Goal: Navigation & Orientation: Find specific page/section

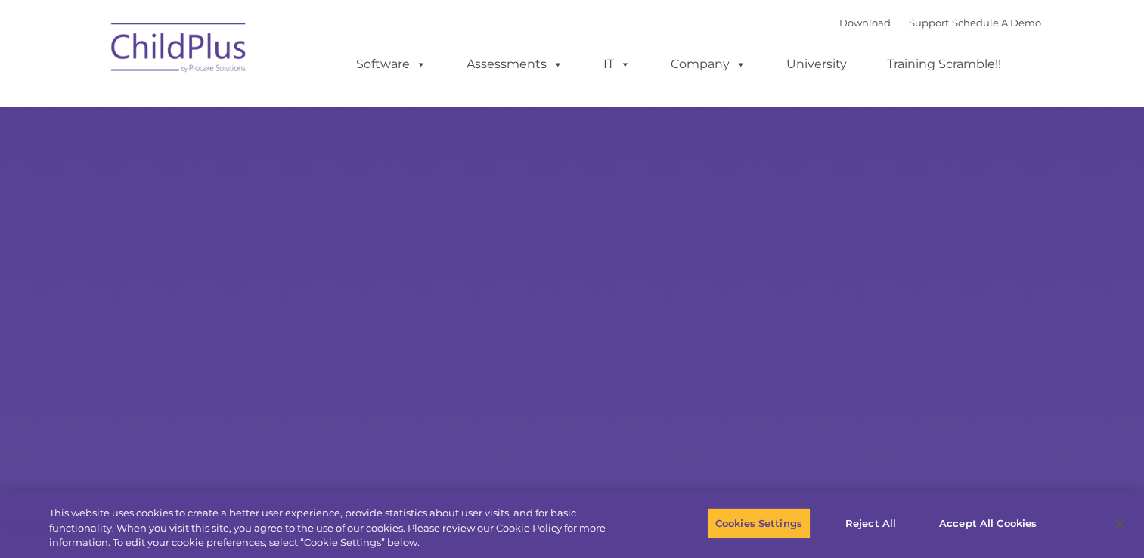
select select "MEDIUM"
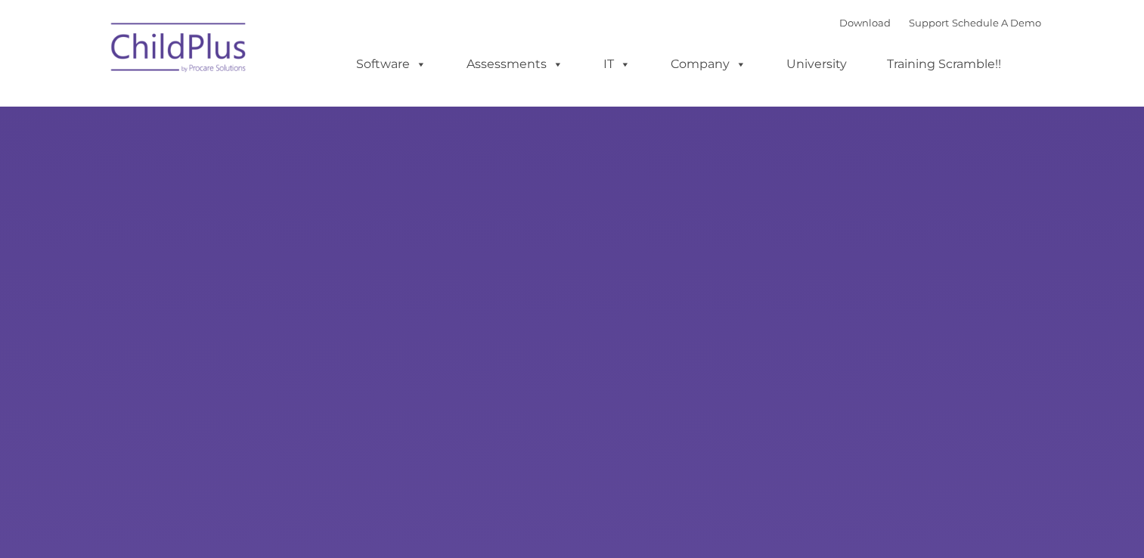
type input ""
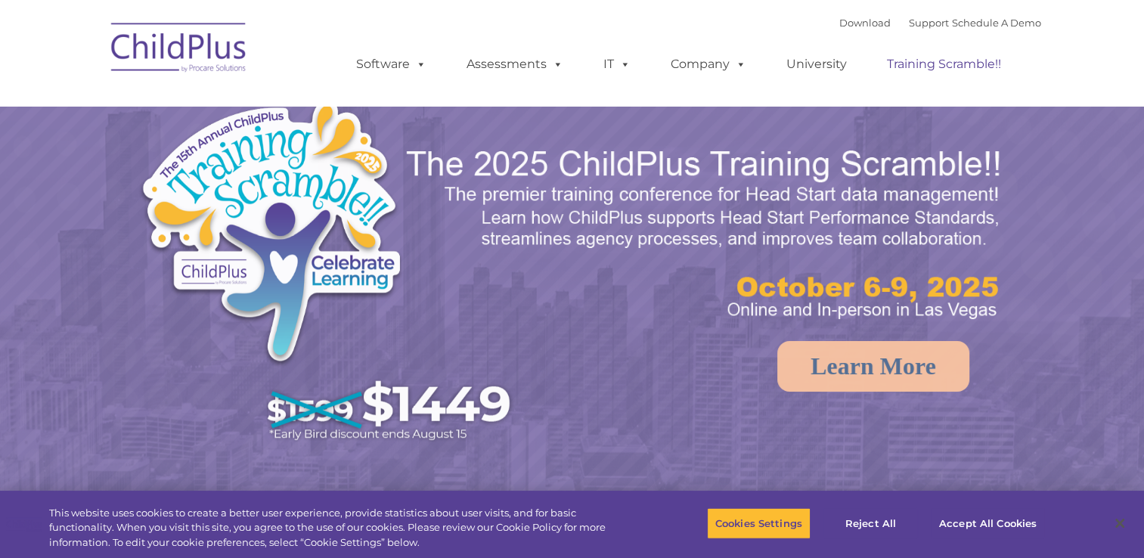
select select "MEDIUM"
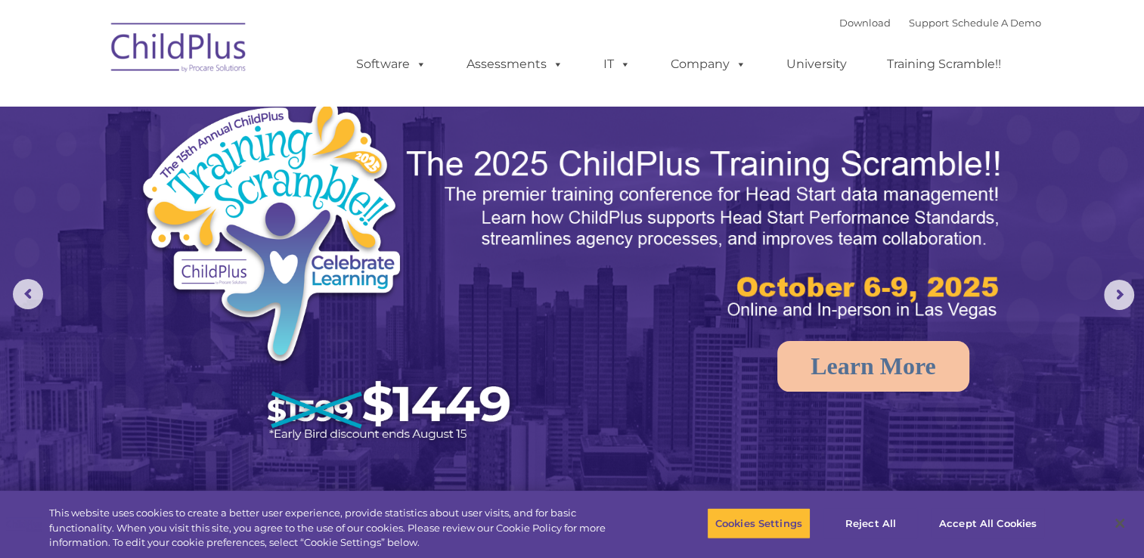
click at [218, 54] on img at bounding box center [179, 50] width 151 height 76
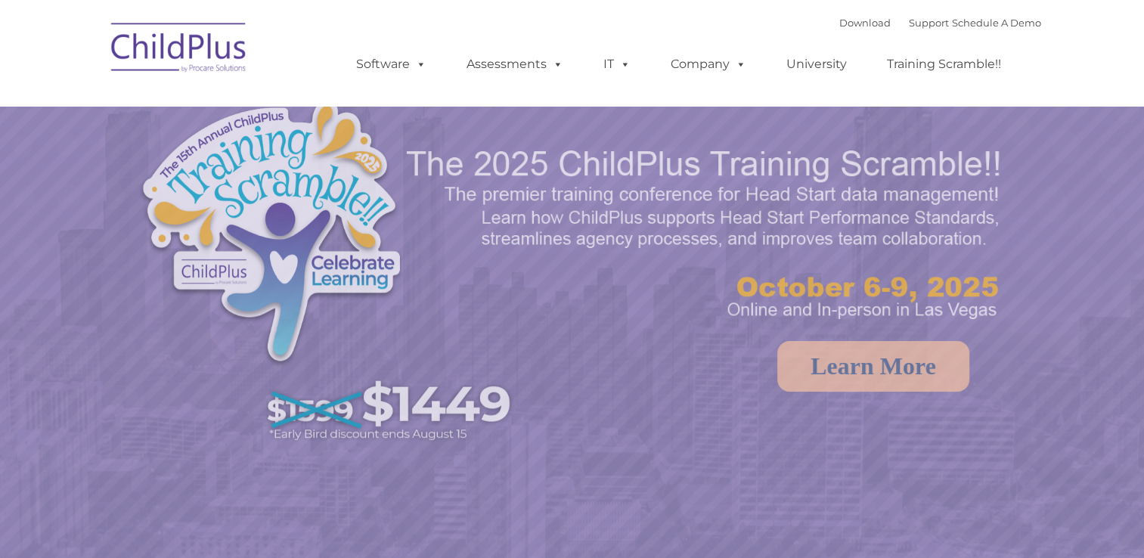
select select "MEDIUM"
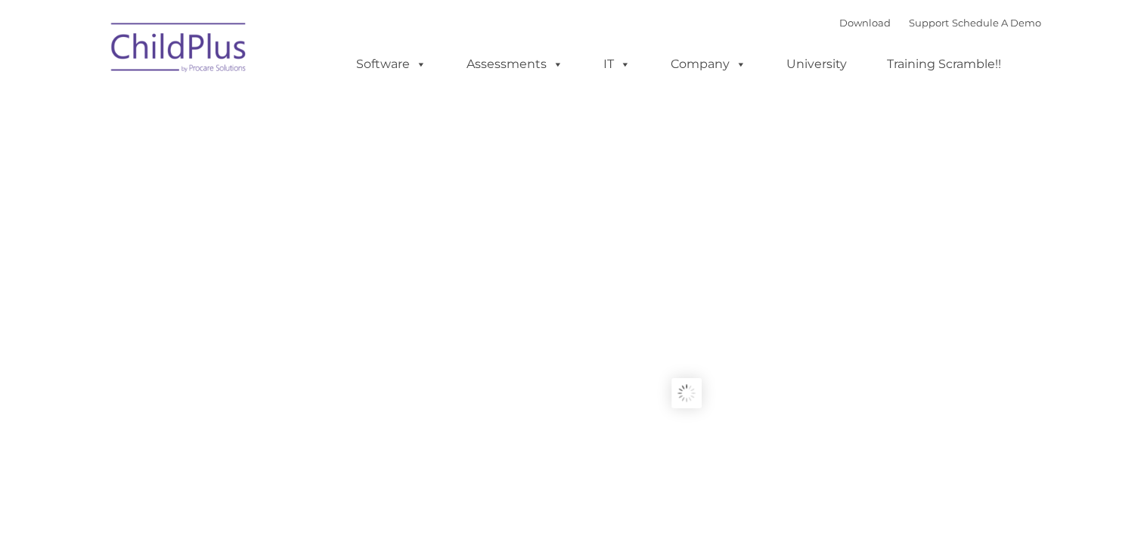
type input ""
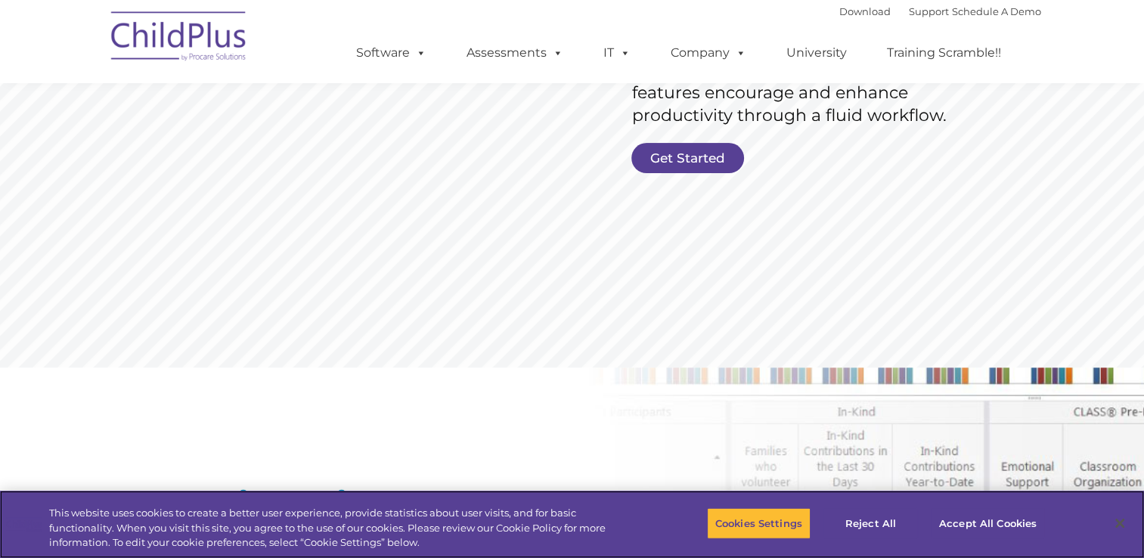
scroll to position [436, 0]
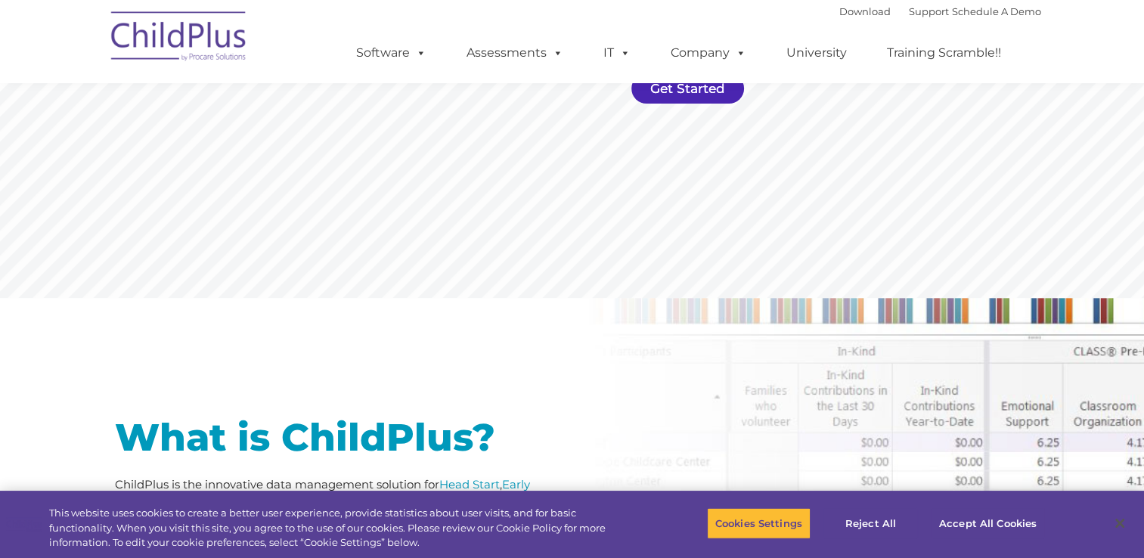
click at [687, 89] on link "Get Started" at bounding box center [688, 88] width 113 height 30
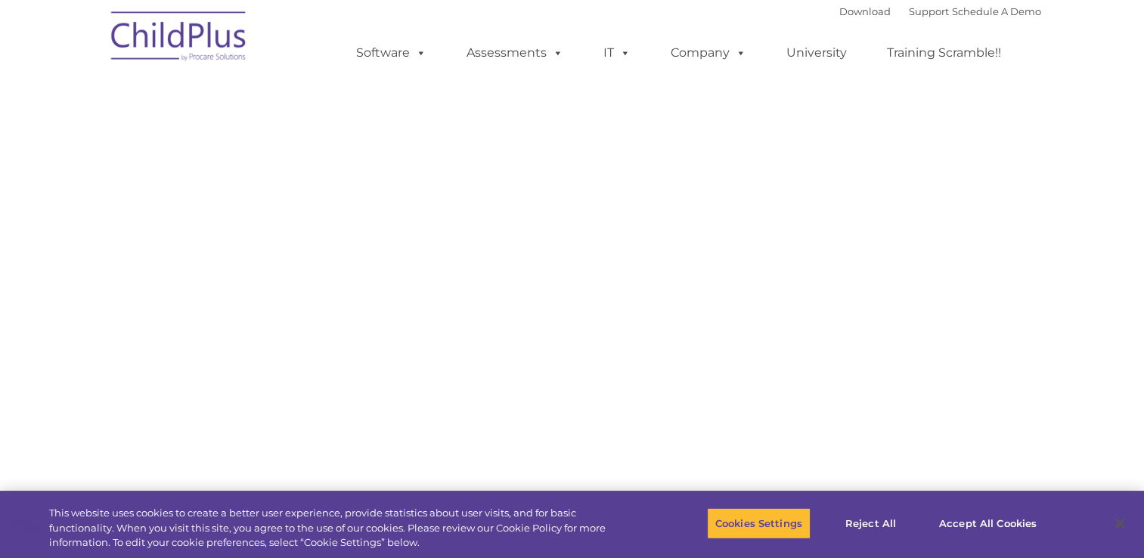
select select "MEDIUM"
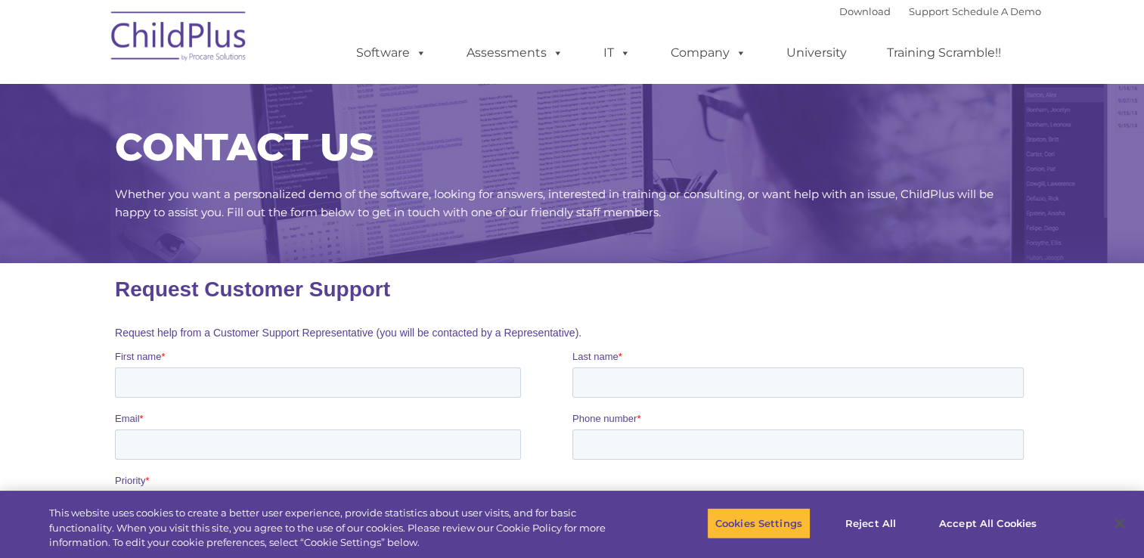
click at [126, 48] on img at bounding box center [179, 39] width 151 height 76
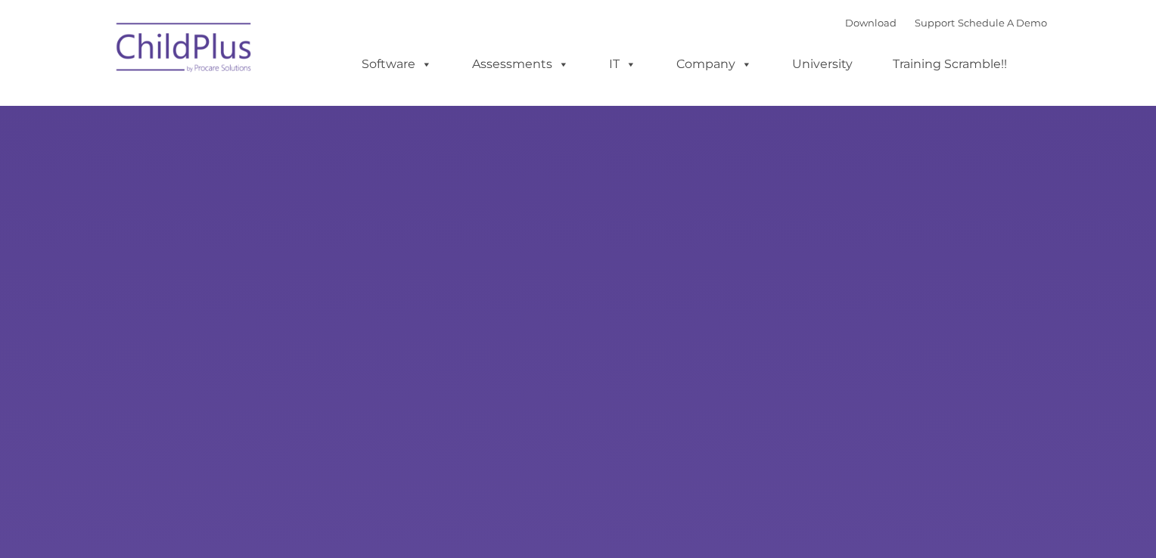
type input ""
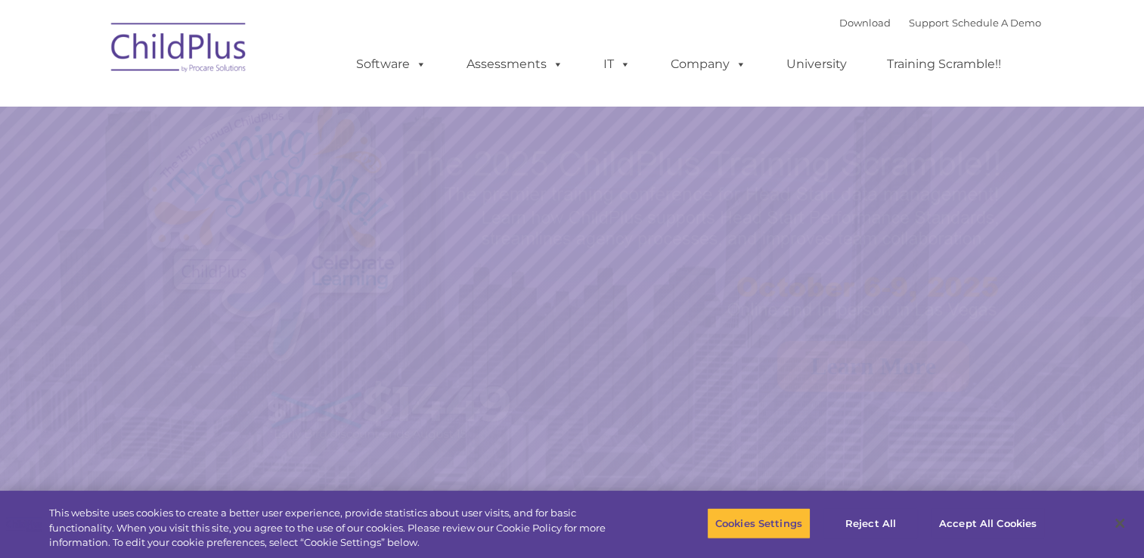
select select "MEDIUM"
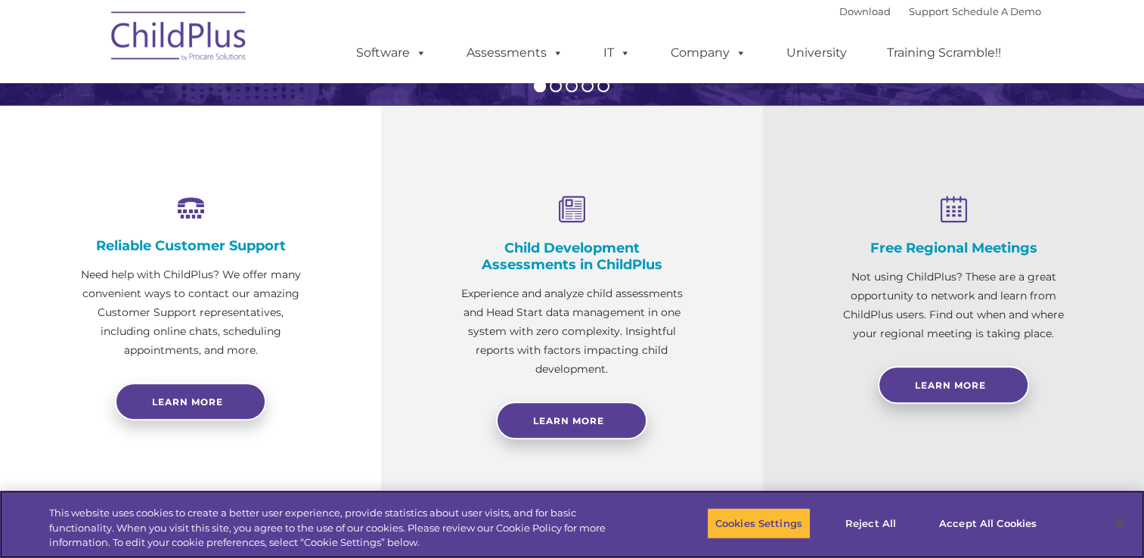
scroll to position [444, 0]
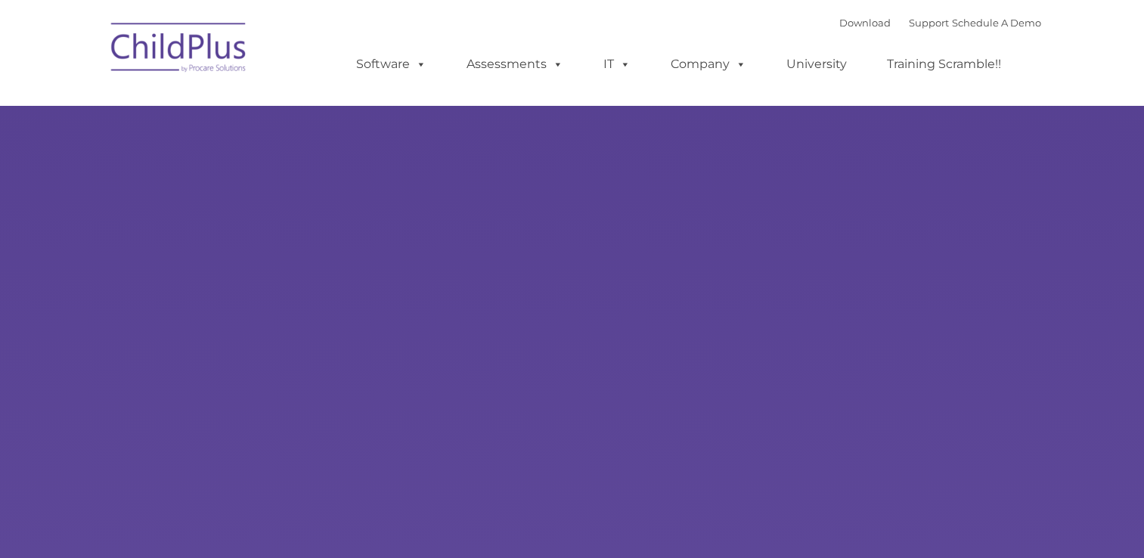
type input ""
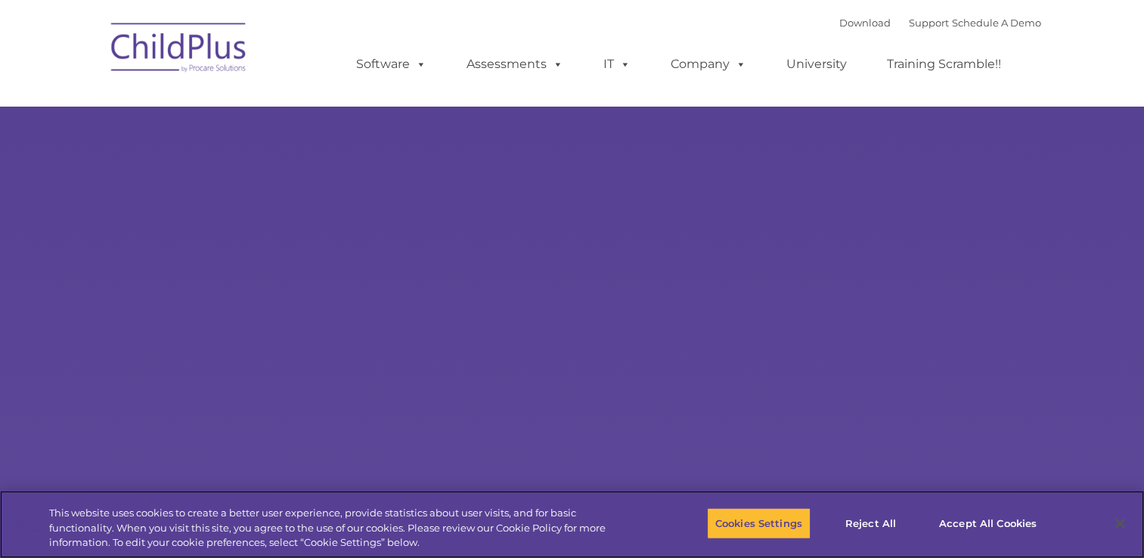
select select "MEDIUM"
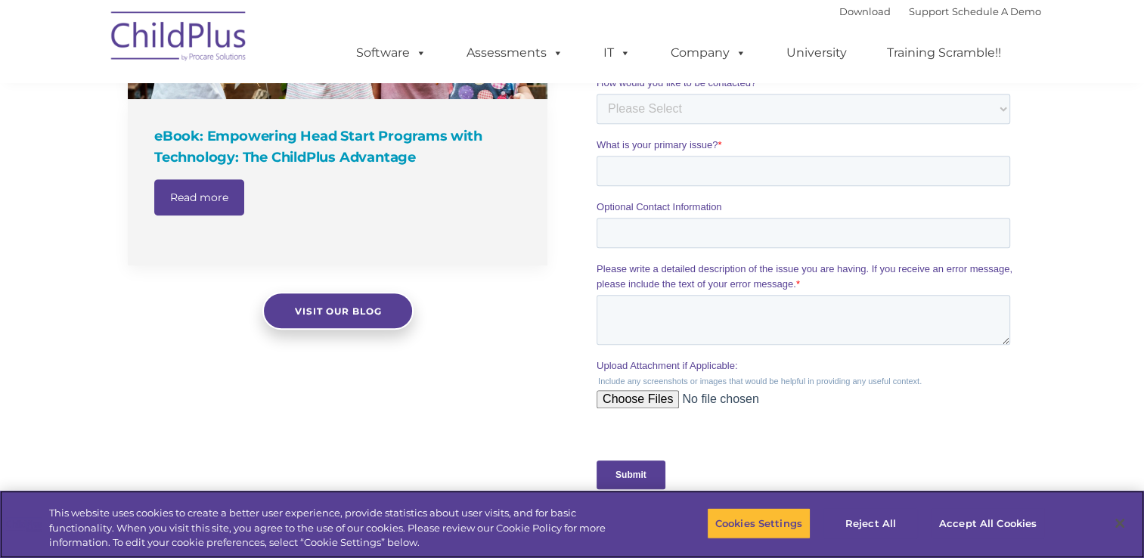
scroll to position [1254, 0]
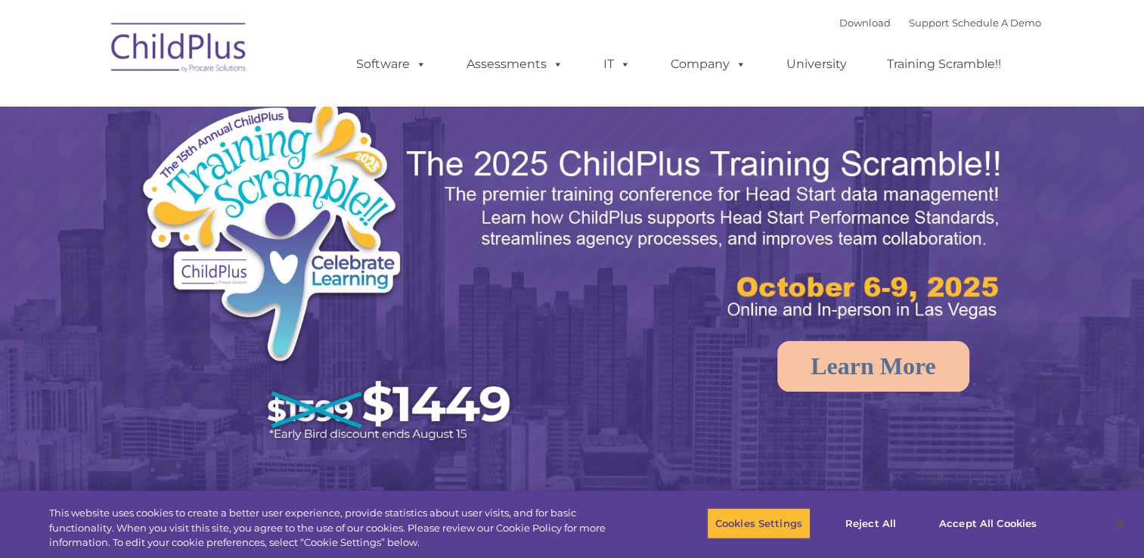
select select "MEDIUM"
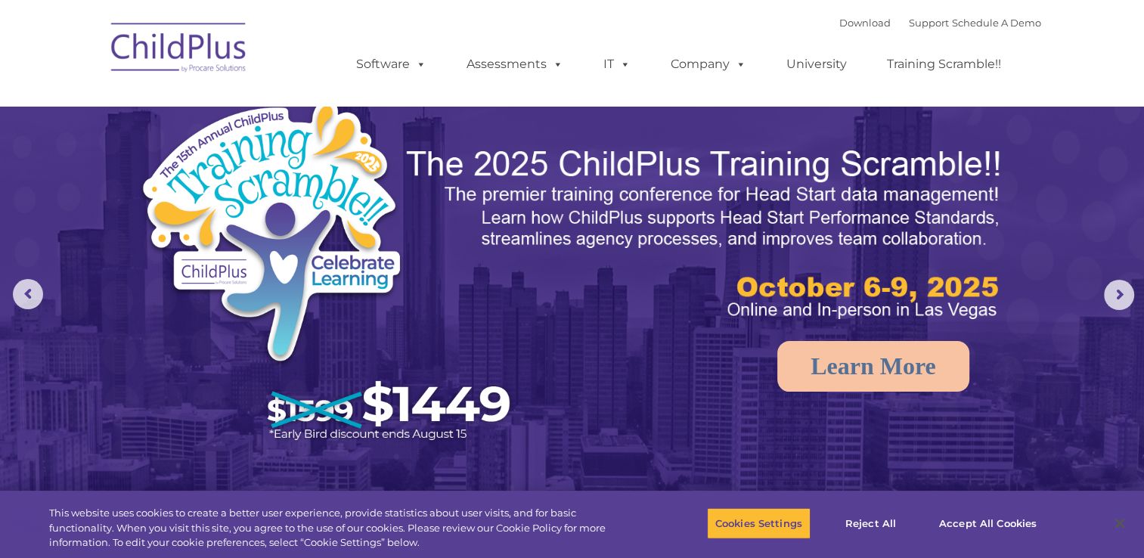
click at [163, 41] on img at bounding box center [179, 50] width 151 height 76
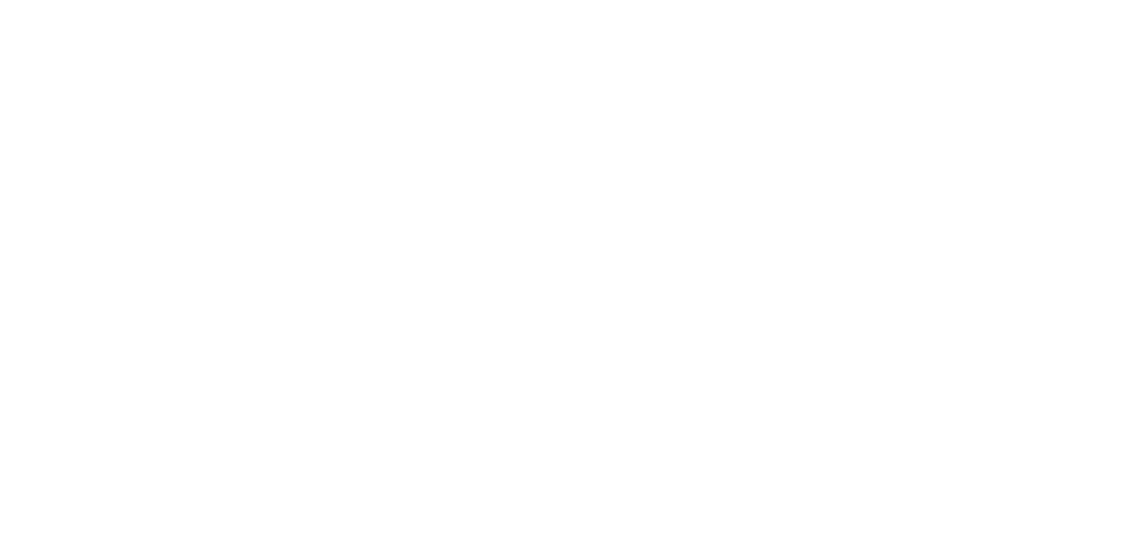
click at [0, 0] on html at bounding box center [0, 0] width 0 height 0
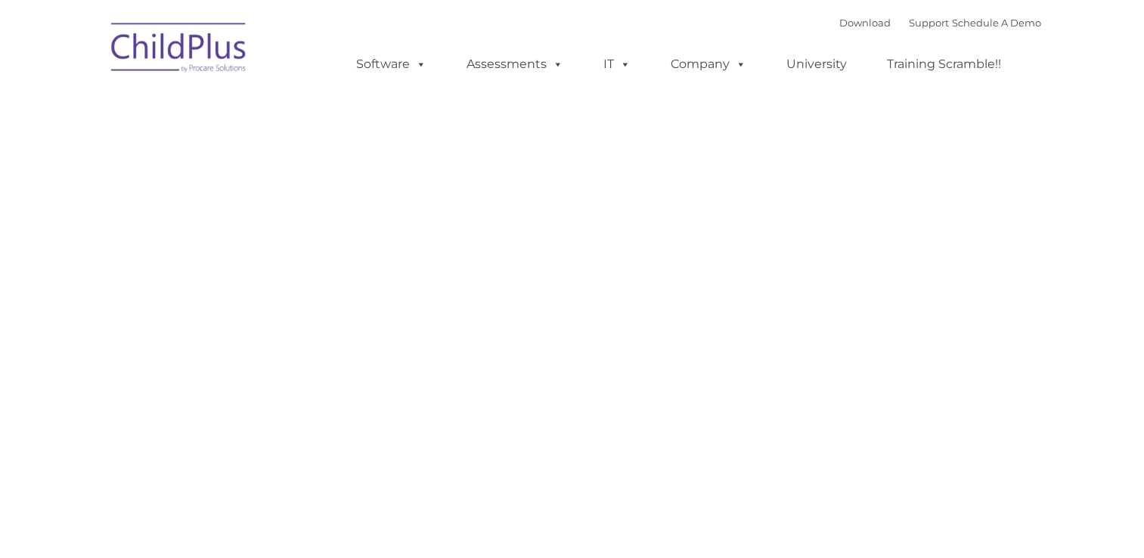
type input ""
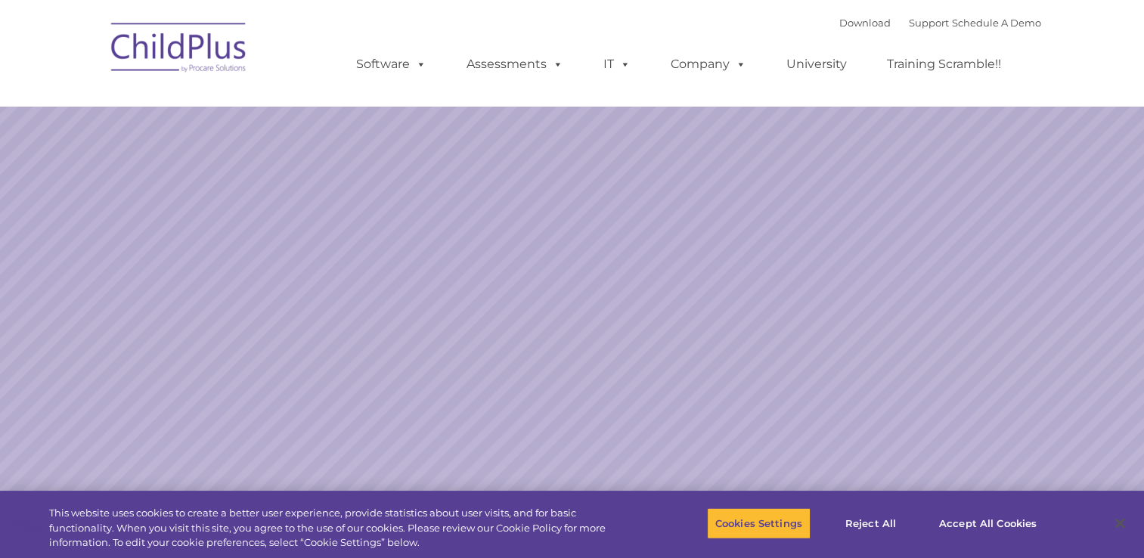
select select "MEDIUM"
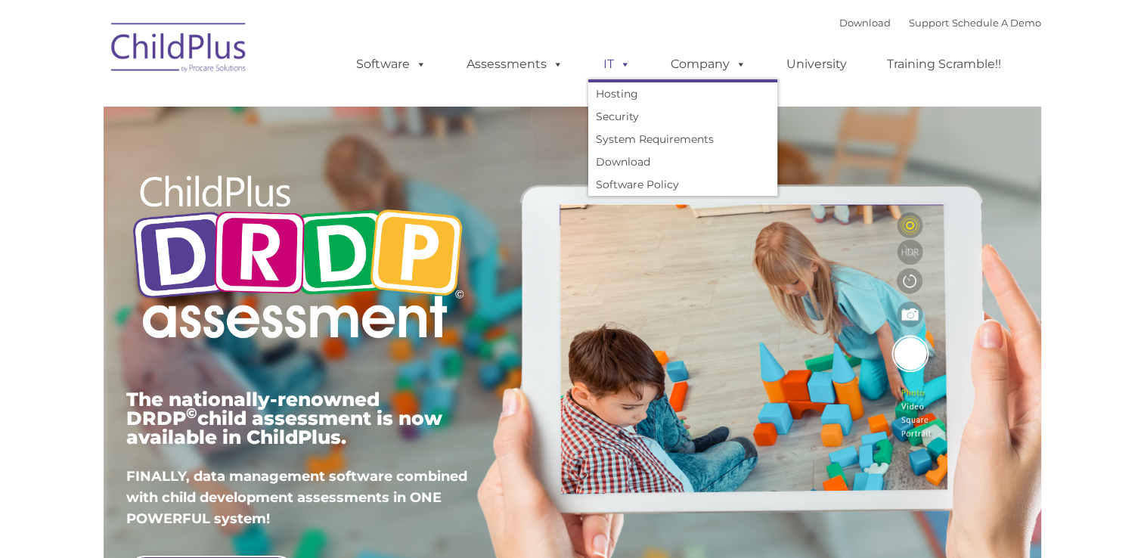
type input ""
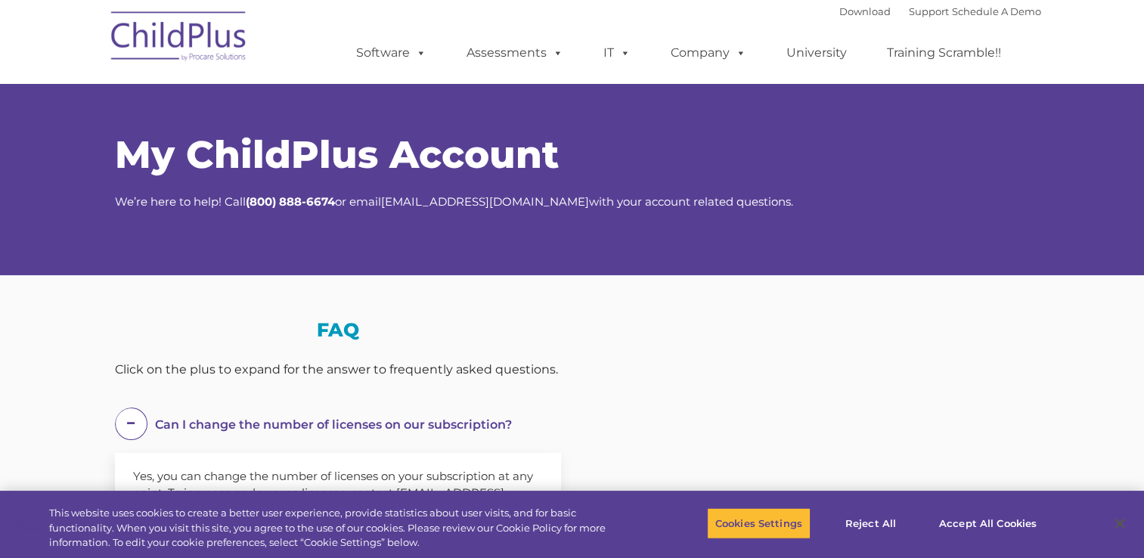
select select "MEDIUM"
